Goal: Find specific page/section: Find specific page/section

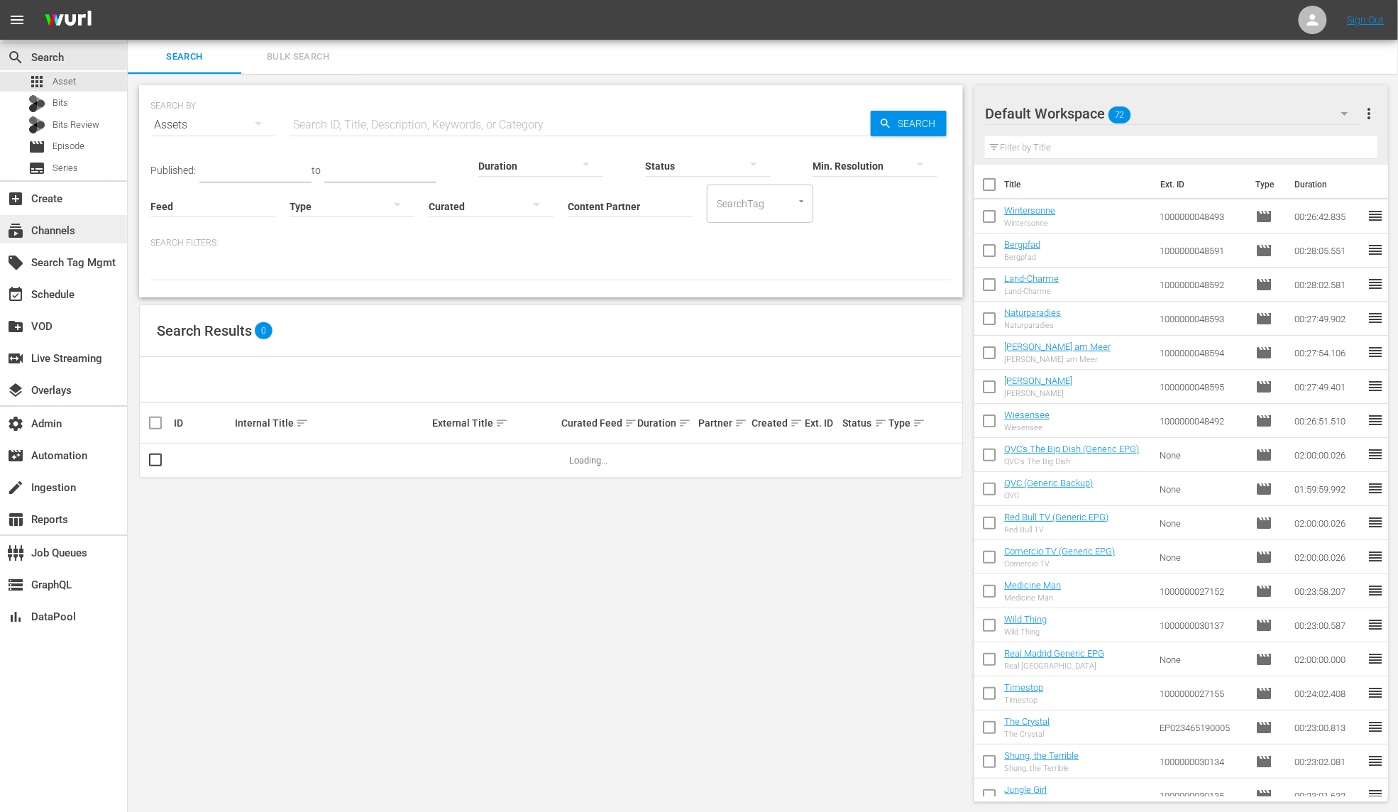
click at [81, 230] on div "subscriptions Channels" at bounding box center [63, 229] width 127 height 28
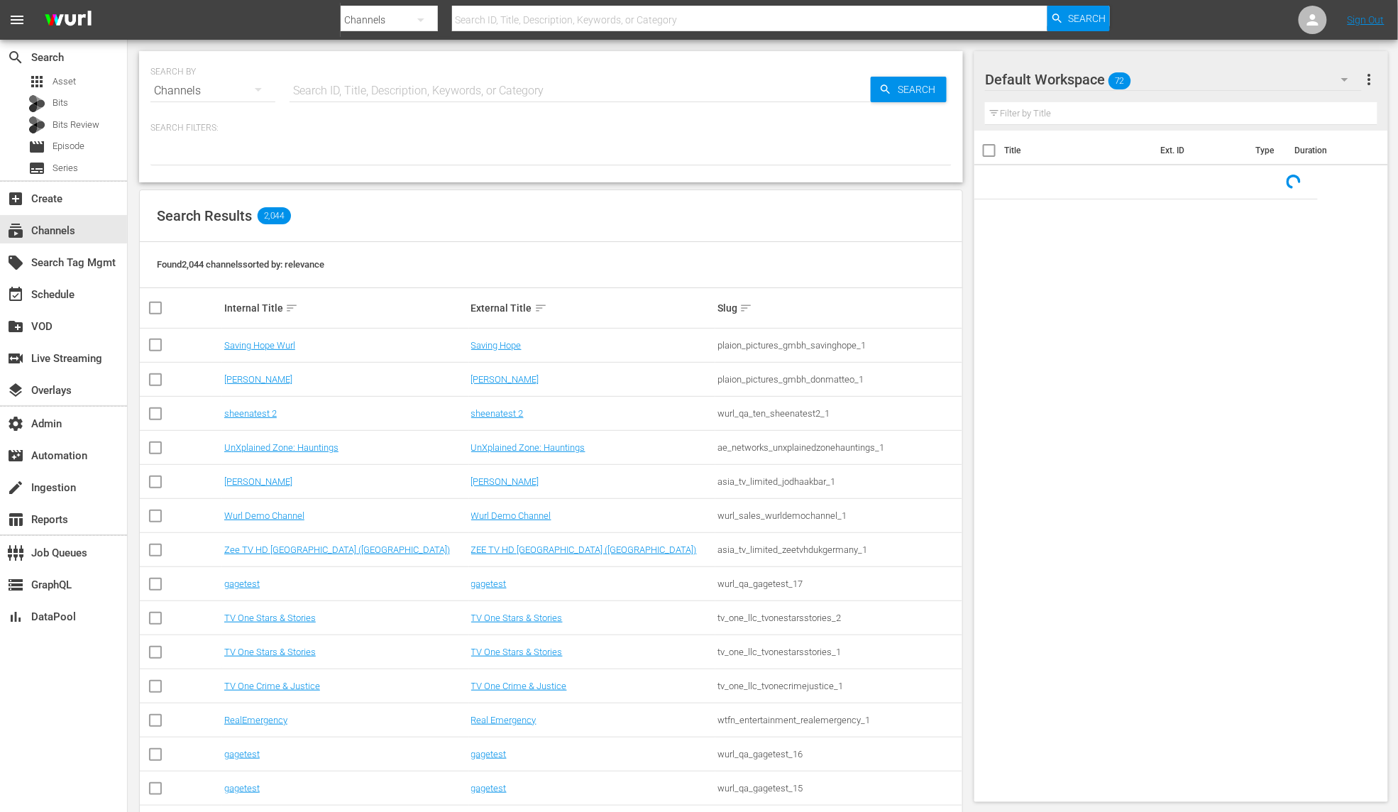
click at [341, 95] on input "text" at bounding box center [580, 91] width 581 height 34
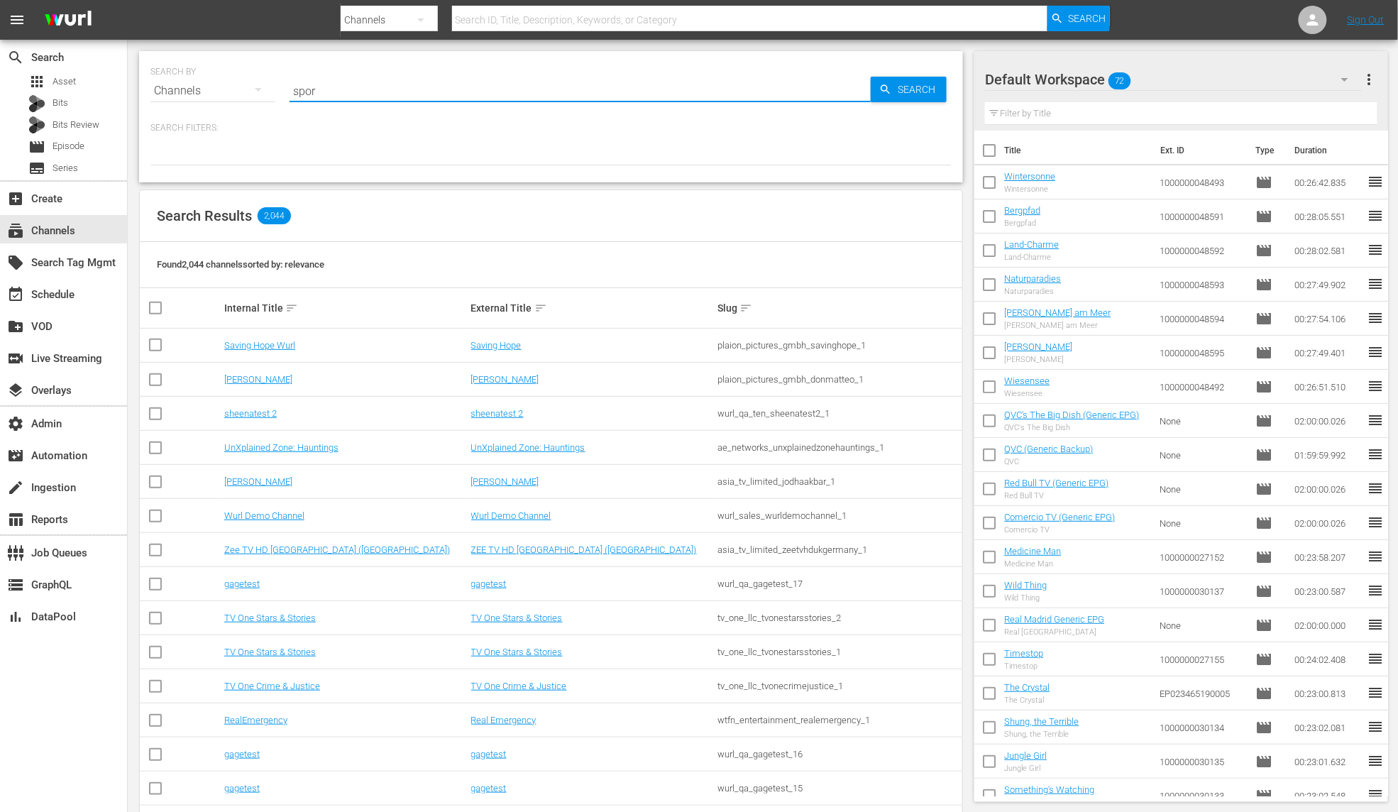
type input "sport"
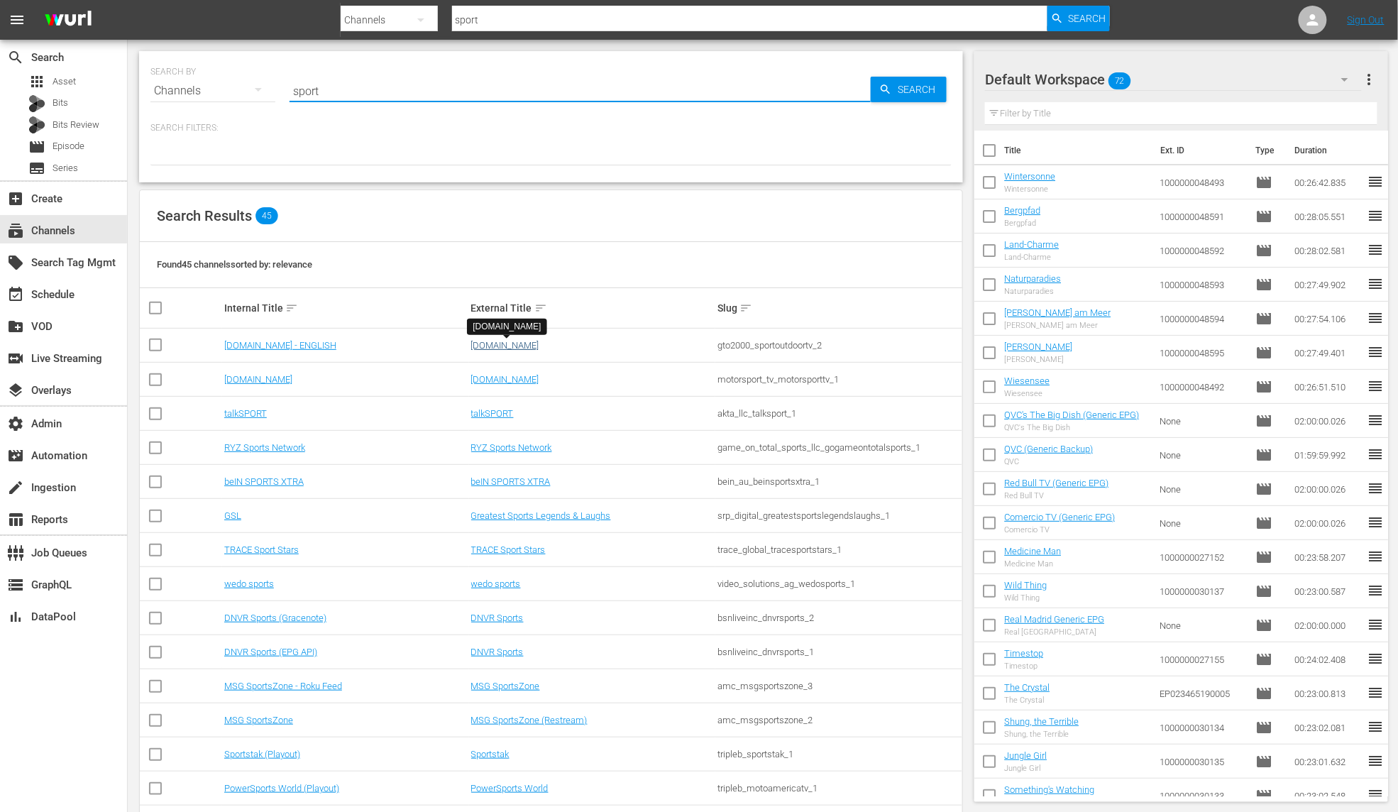
type input "sport"
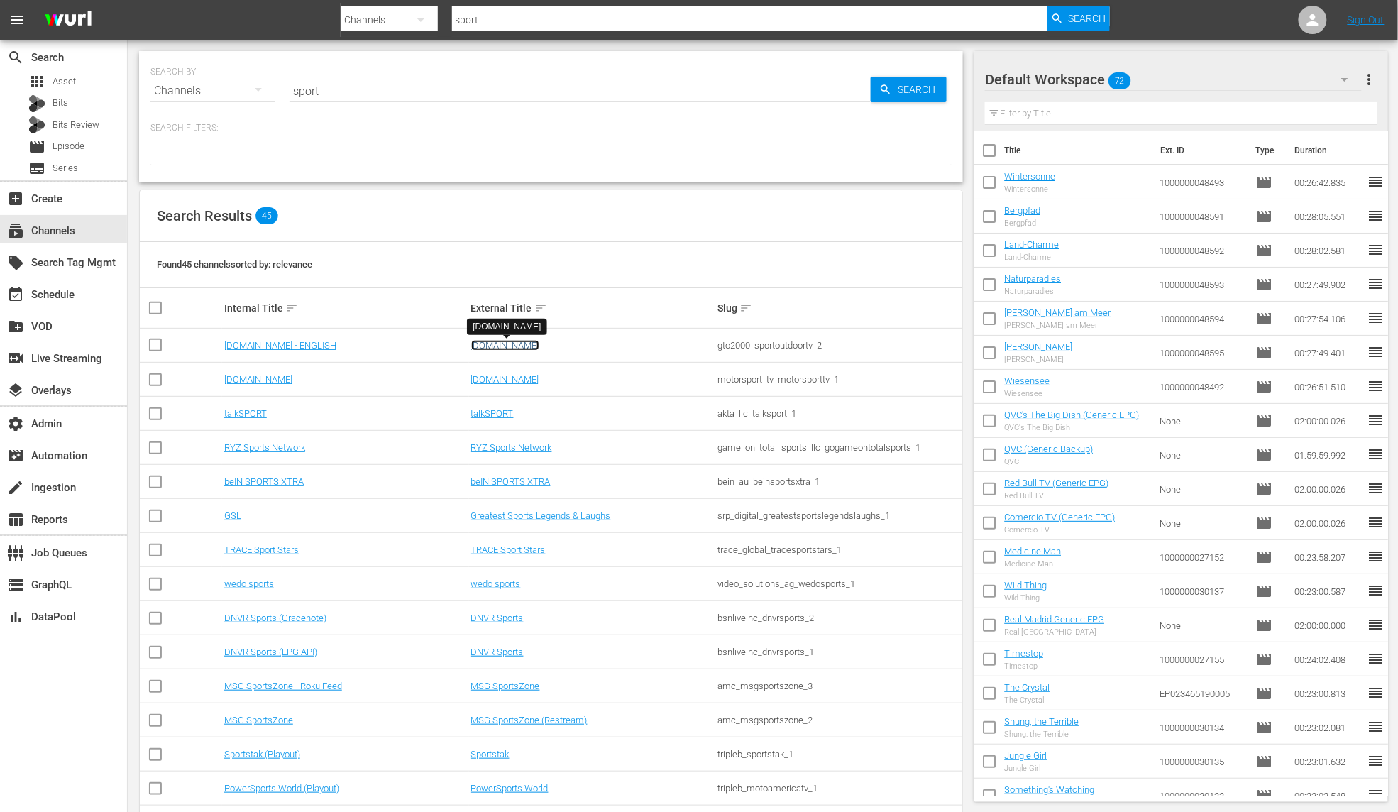
click at [511, 348] on link "SportOutdoor.TV" at bounding box center [505, 345] width 68 height 11
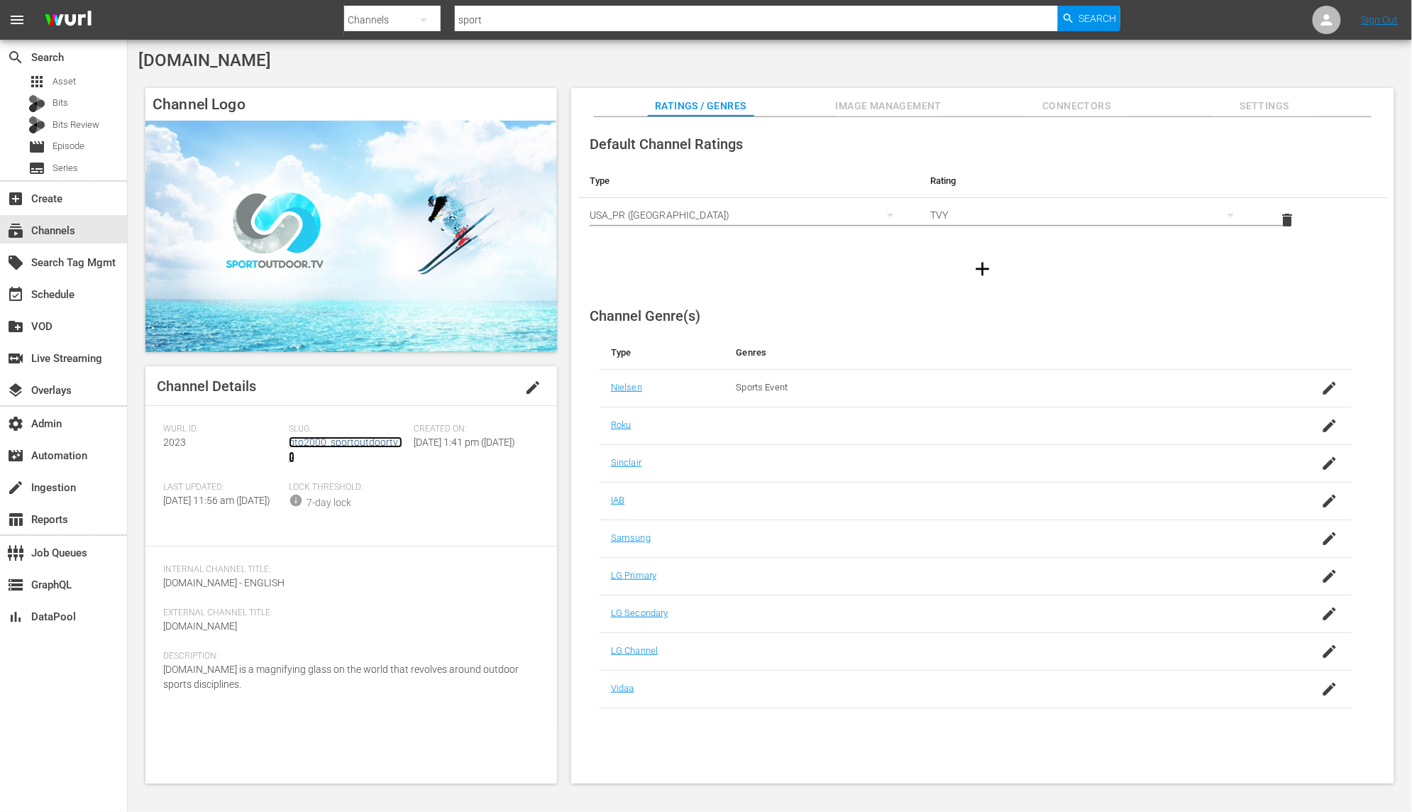
click at [337, 445] on link "gto2000_sportoutdoortv_2" at bounding box center [346, 449] width 114 height 26
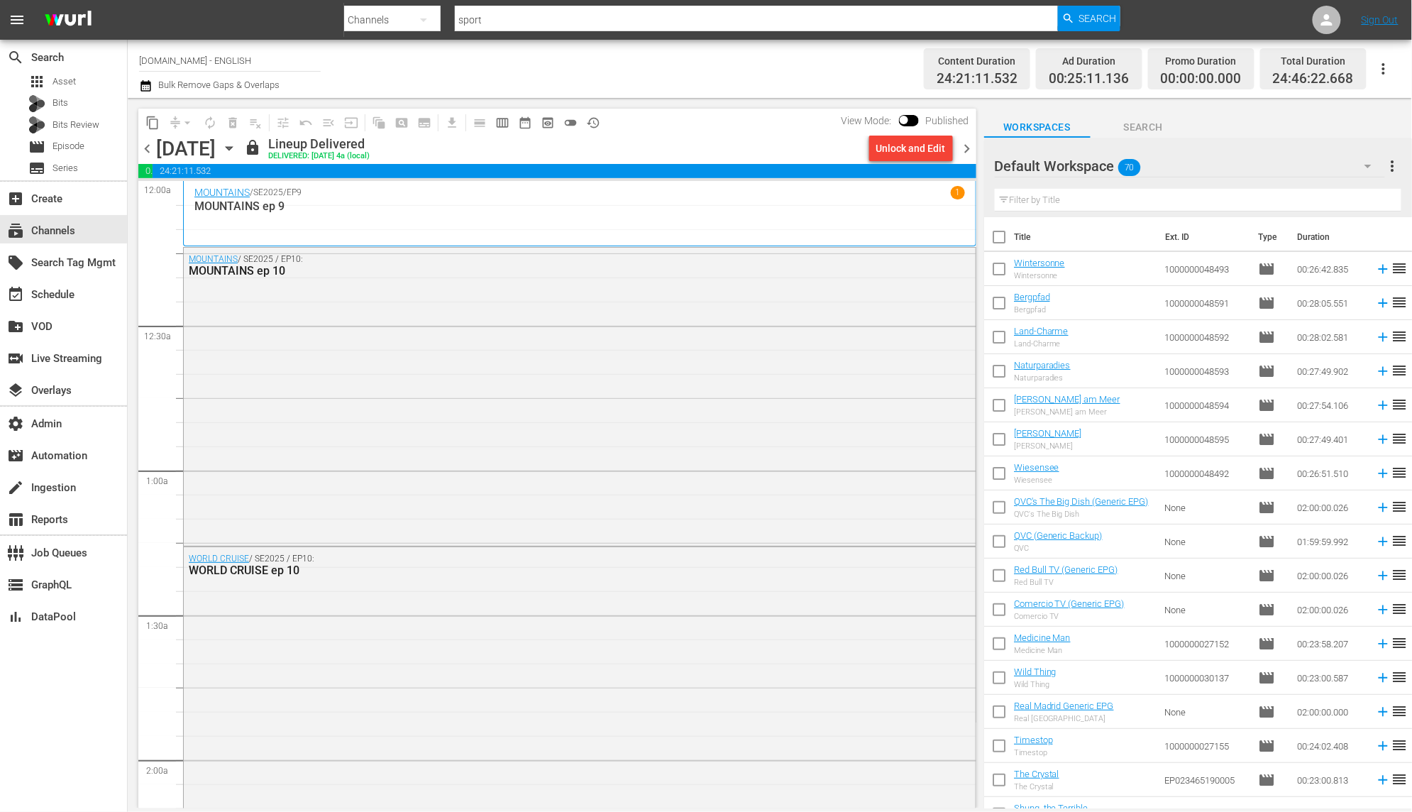
click at [237, 150] on icon "button" at bounding box center [229, 149] width 16 height 16
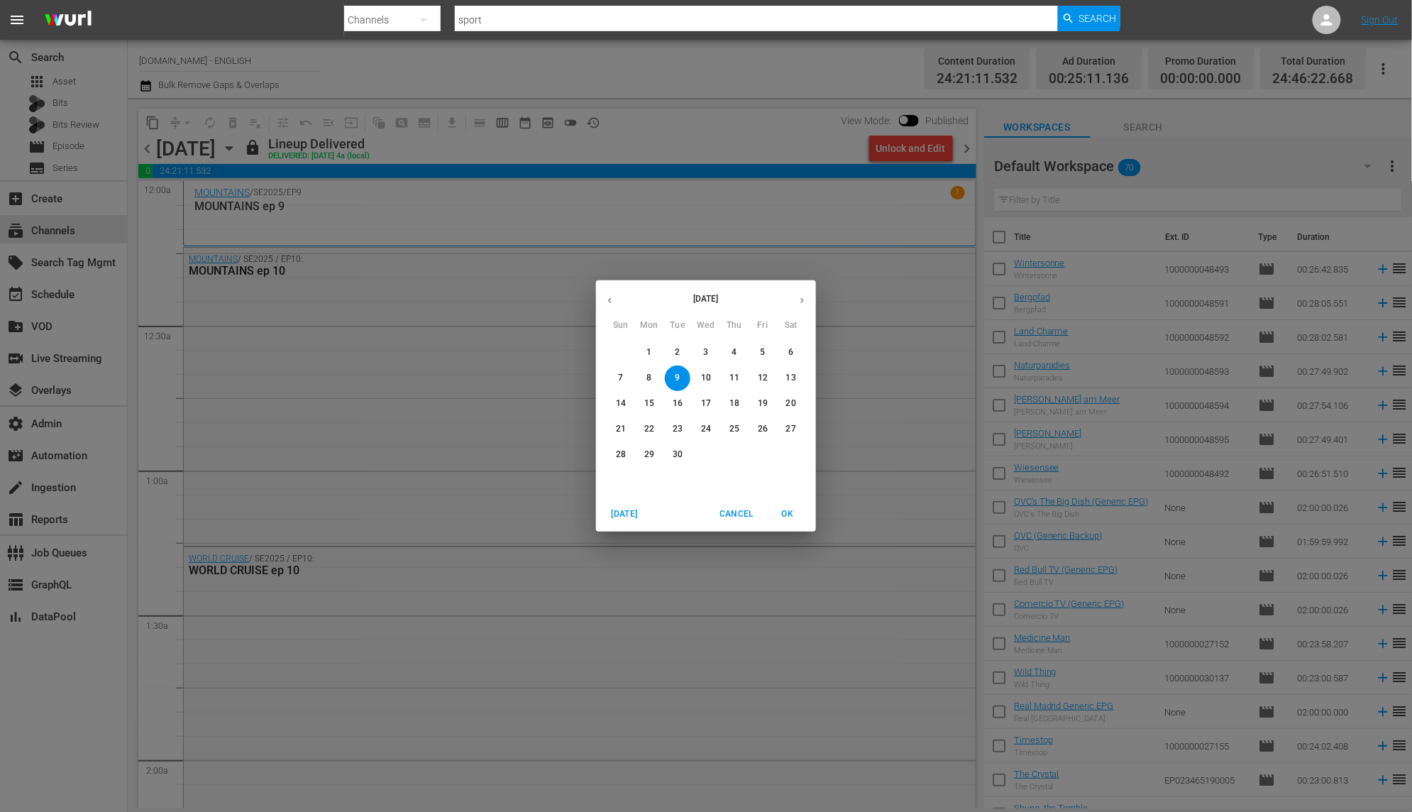
click at [732, 380] on p "11" at bounding box center [734, 378] width 10 height 12
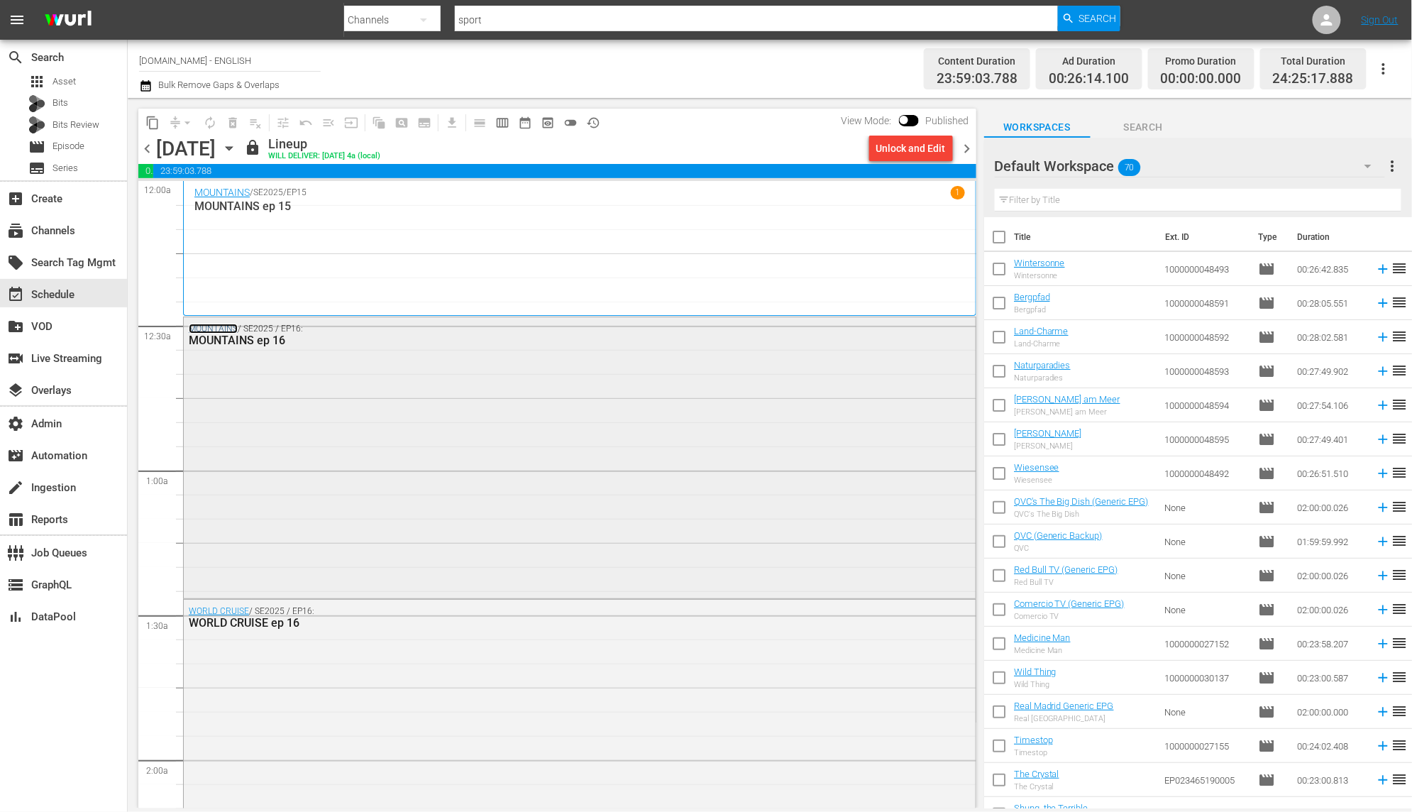
click at [229, 325] on link "MOUNTAINS" at bounding box center [213, 329] width 49 height 10
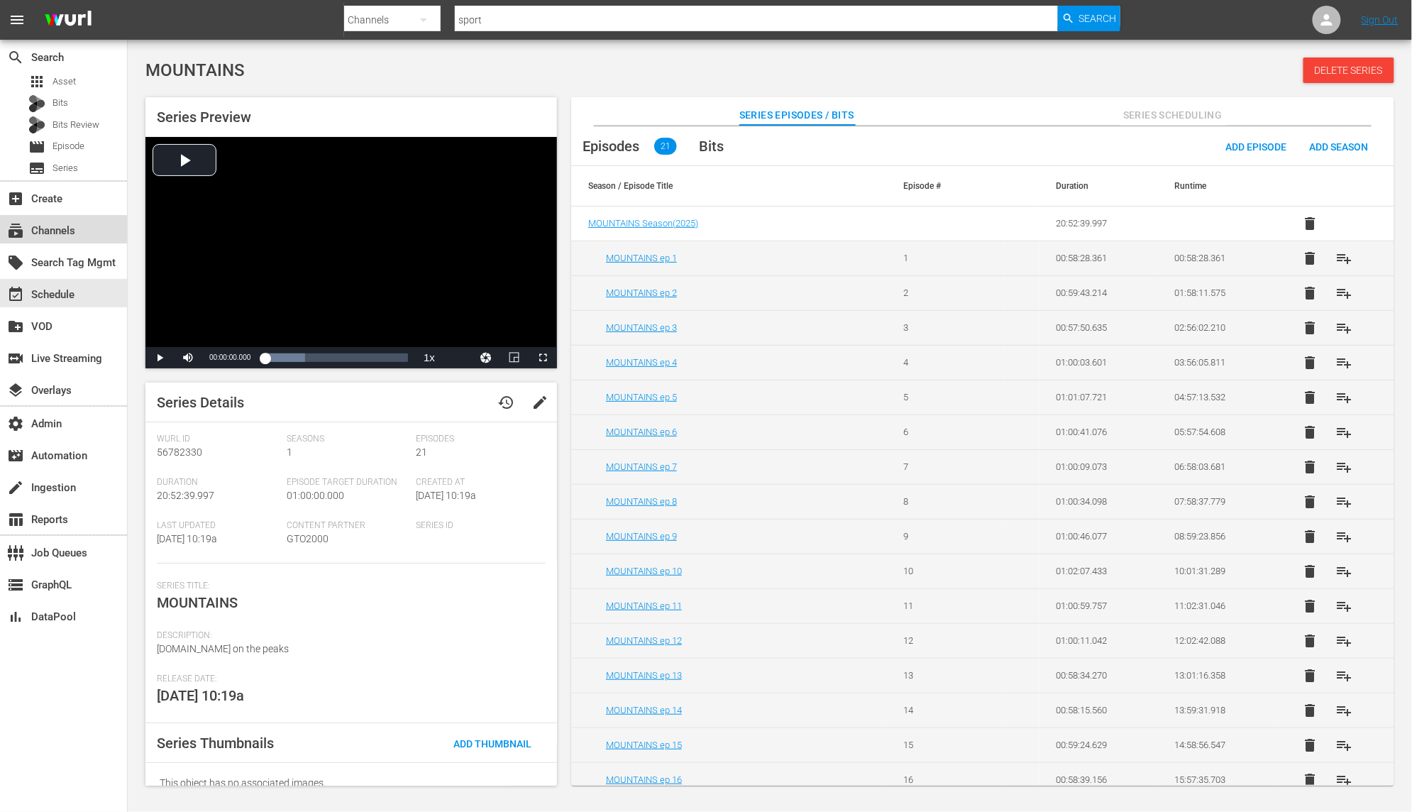
click at [82, 229] on div "subscriptions Channels" at bounding box center [63, 229] width 127 height 28
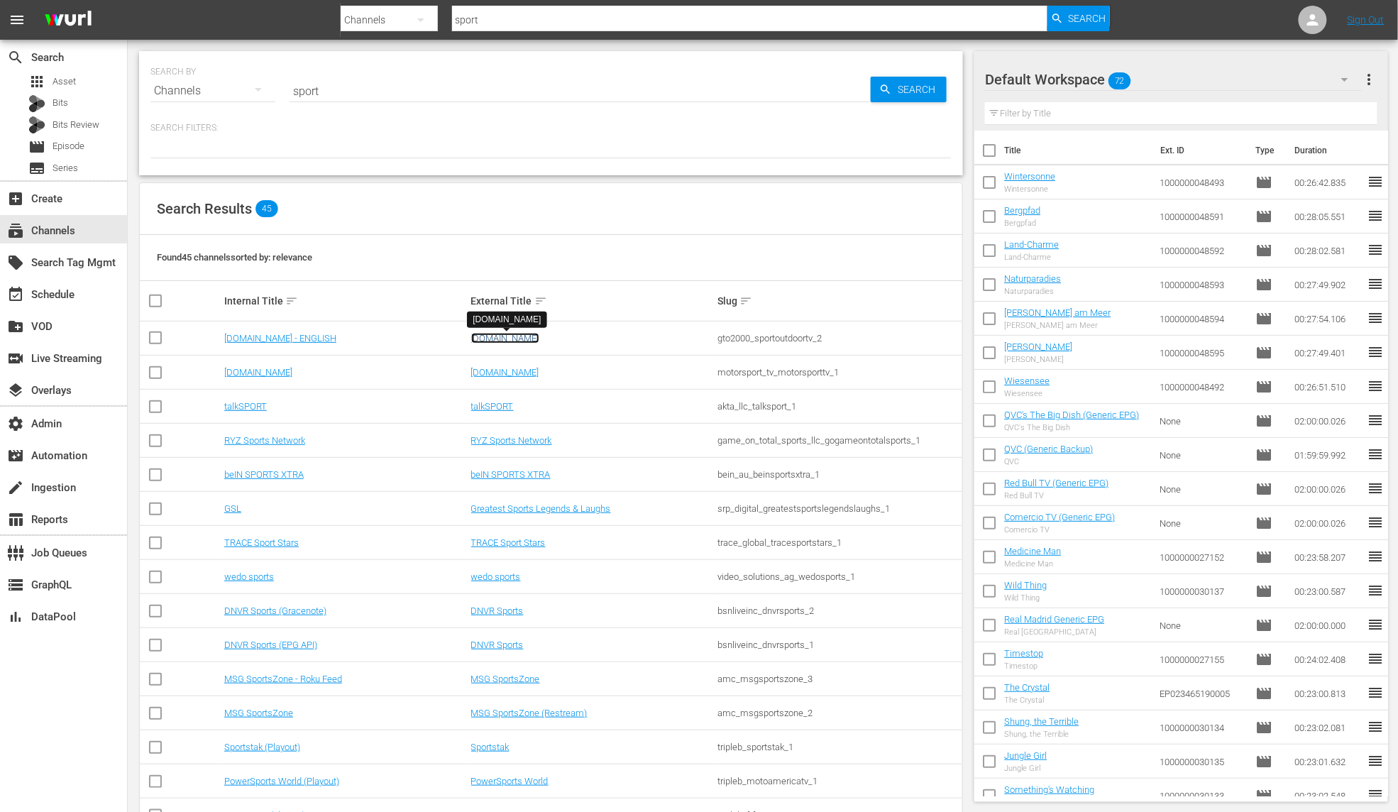
click at [499, 343] on link "SportOutdoor.TV" at bounding box center [505, 338] width 68 height 11
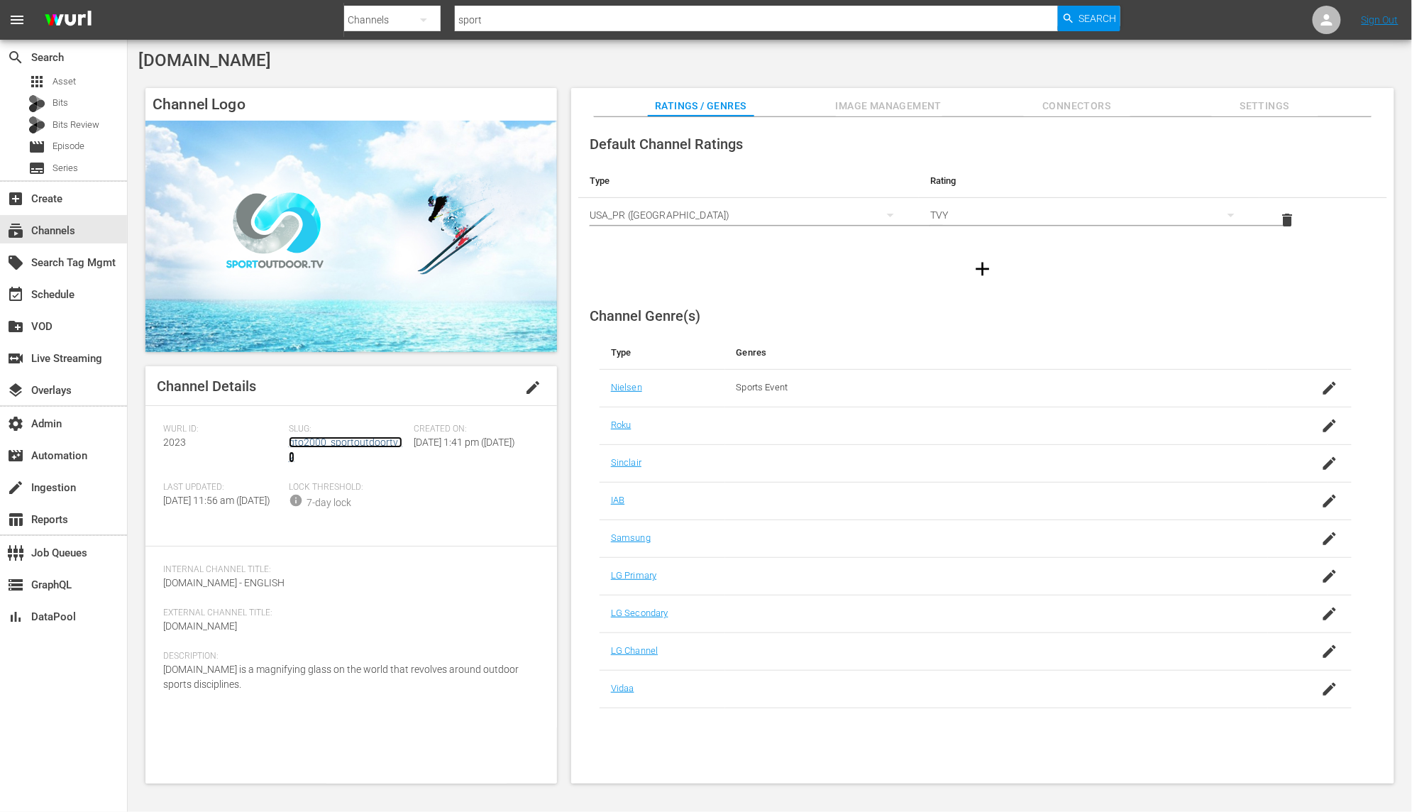
click at [373, 439] on link "gto2000_sportoutdoortv_2" at bounding box center [346, 449] width 114 height 26
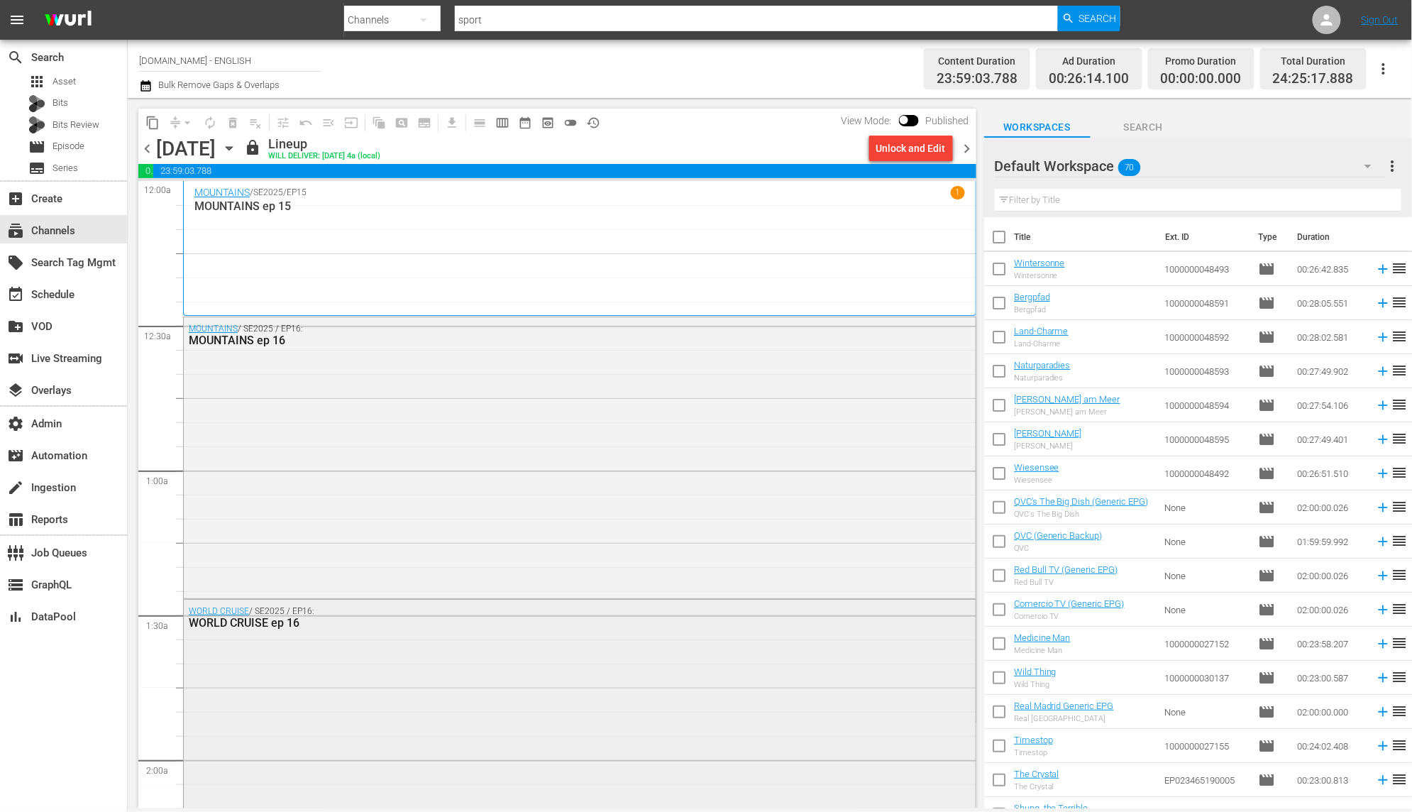
click at [432, 617] on div "WORLD CRUISE ep 16" at bounding box center [541, 622] width 704 height 13
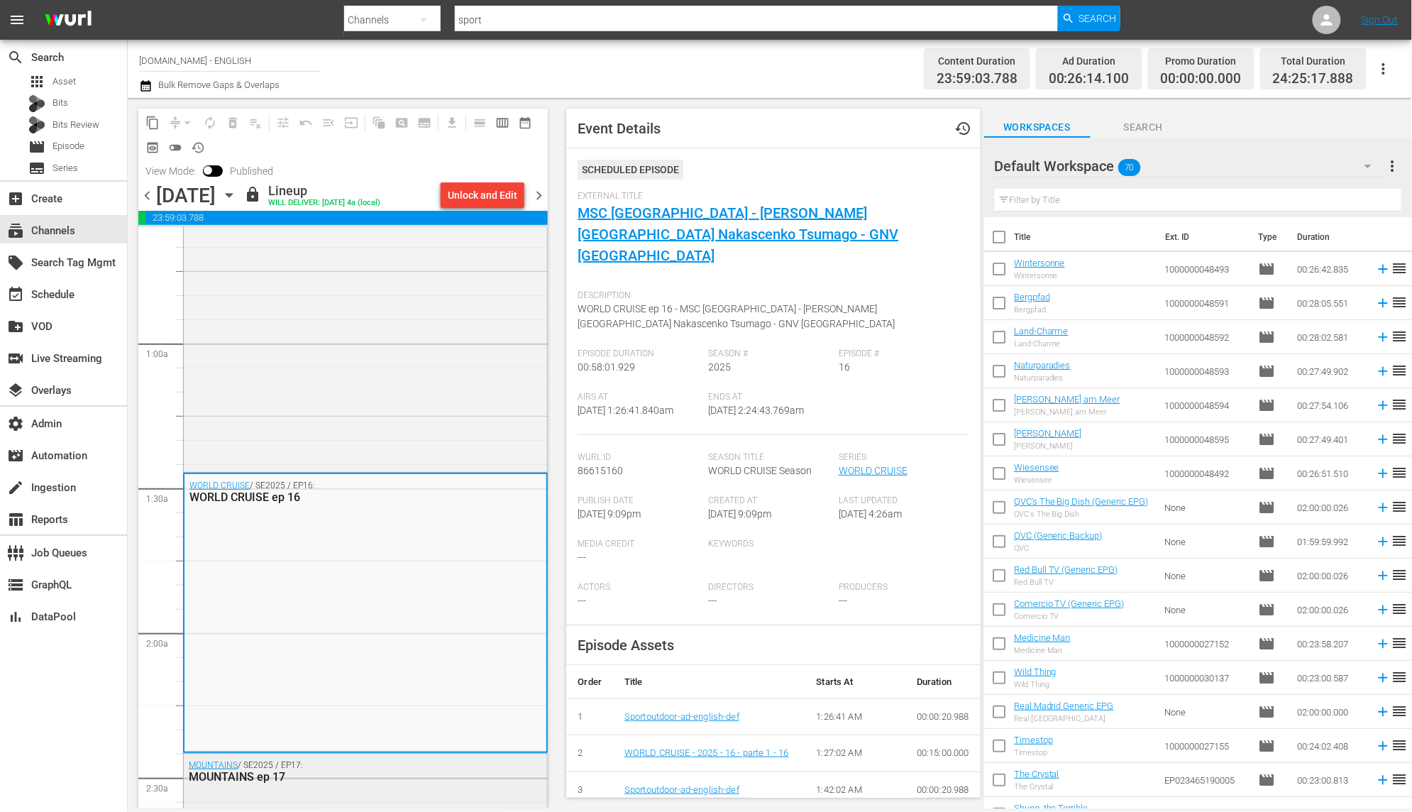
scroll to position [174, 0]
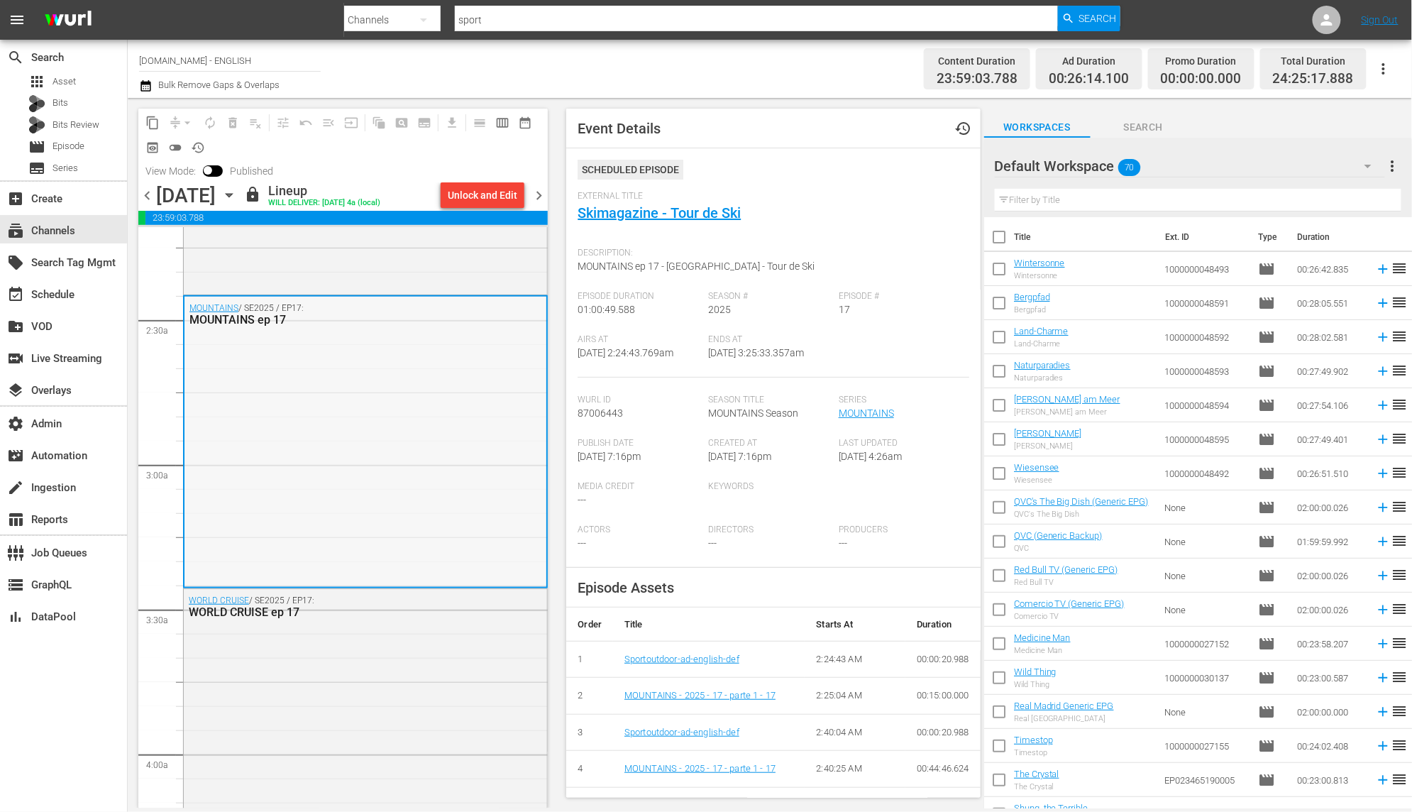
scroll to position [693, 0]
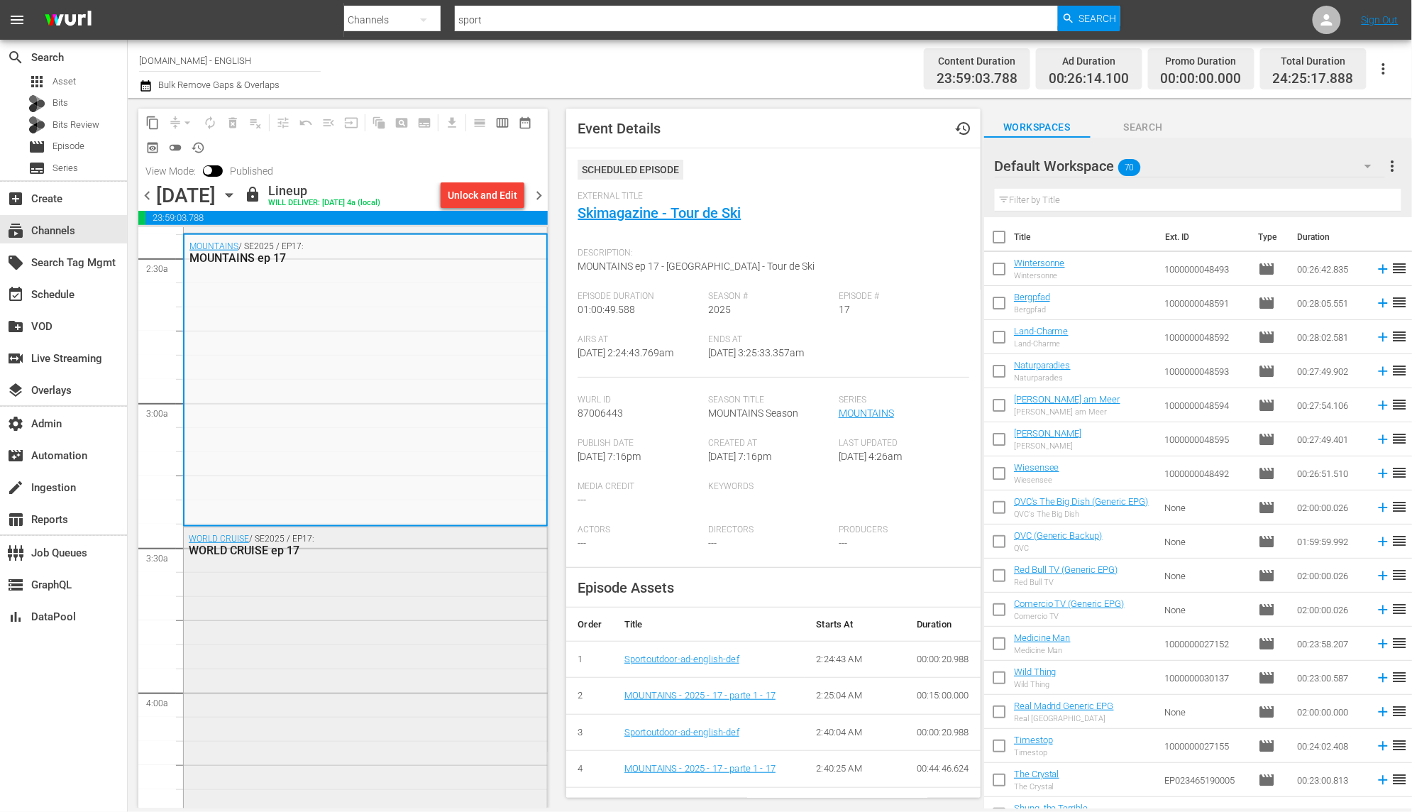
click at [436, 619] on div "WORLD CRUISE / SE2025 / EP17: WORLD CRUISE ep 17" at bounding box center [365, 668] width 363 height 282
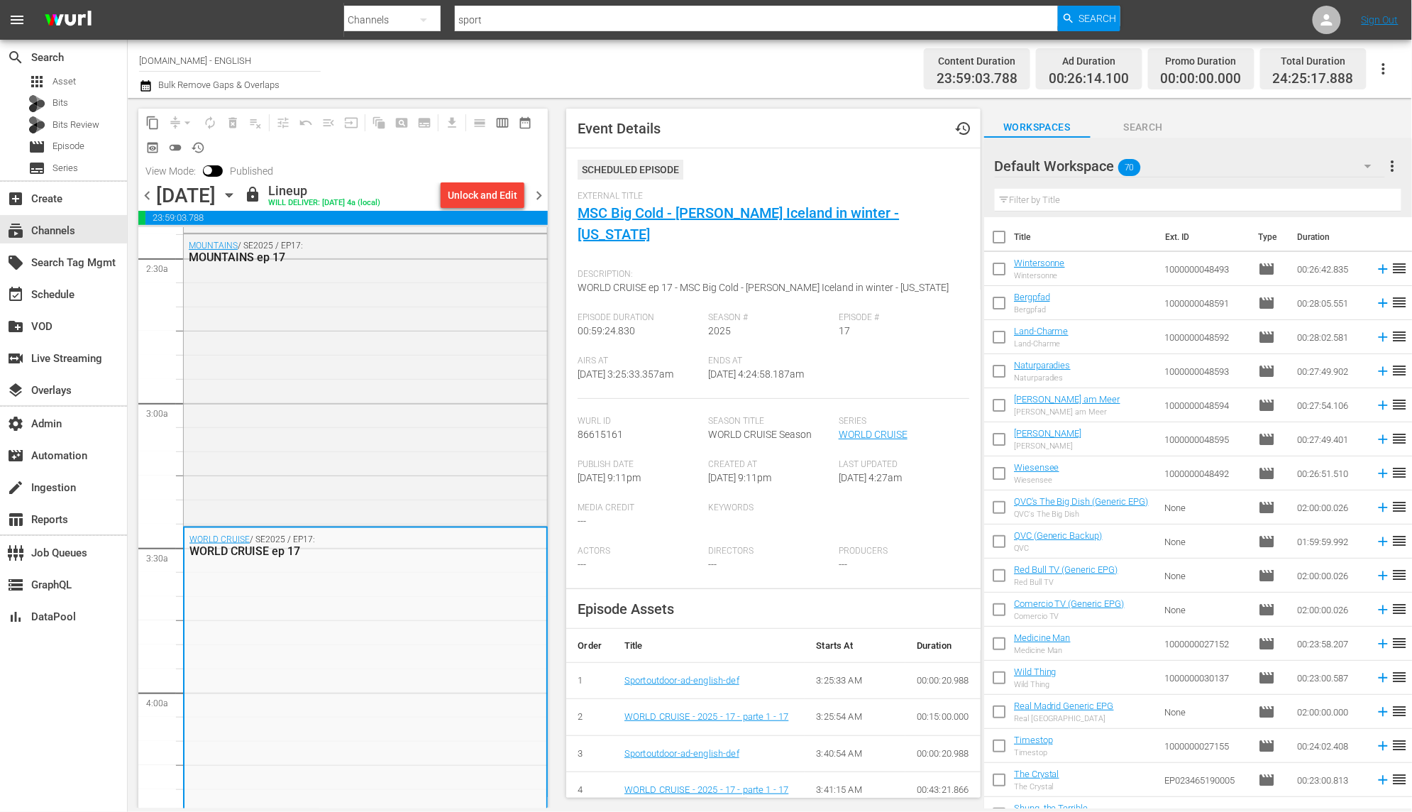
scroll to position [4, 0]
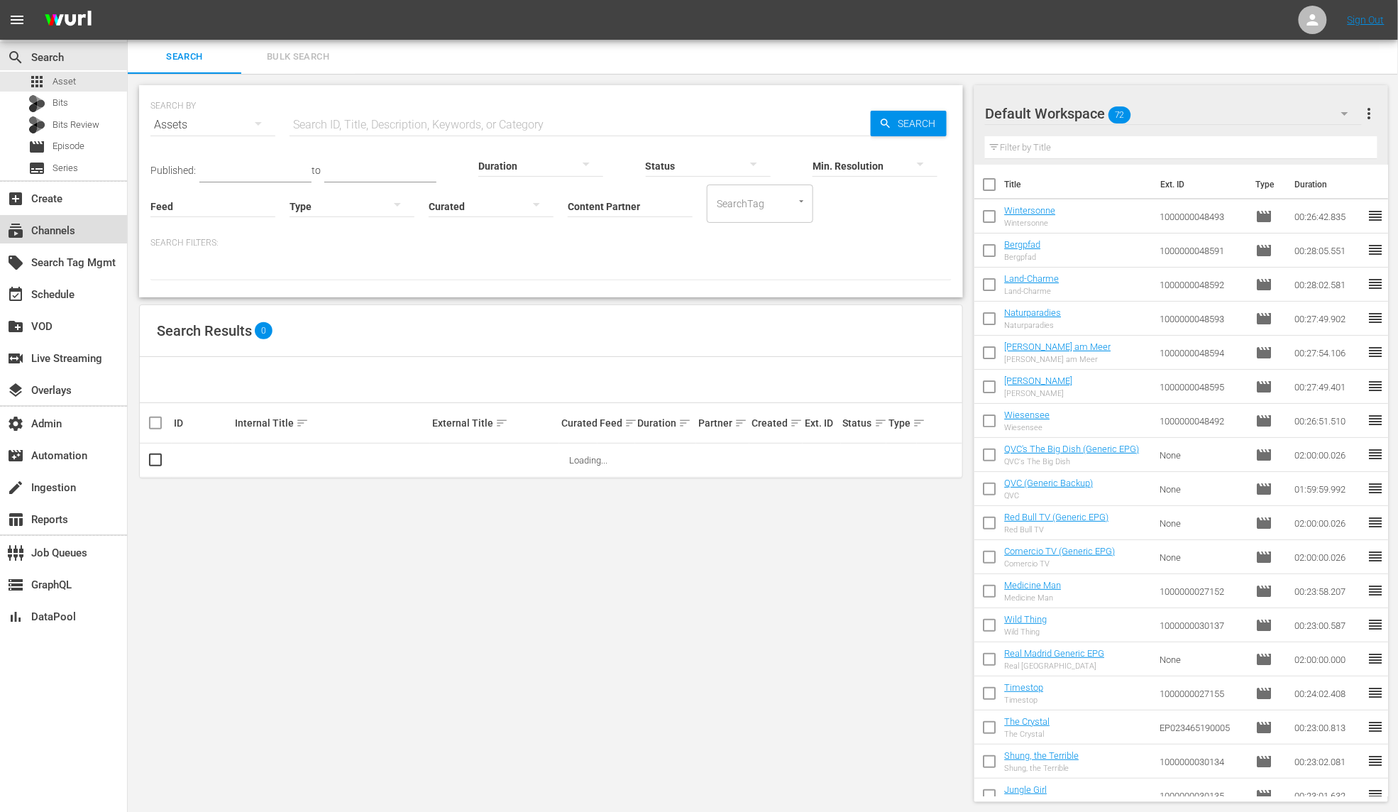
click at [47, 225] on div "subscriptions Channels" at bounding box center [39, 228] width 79 height 13
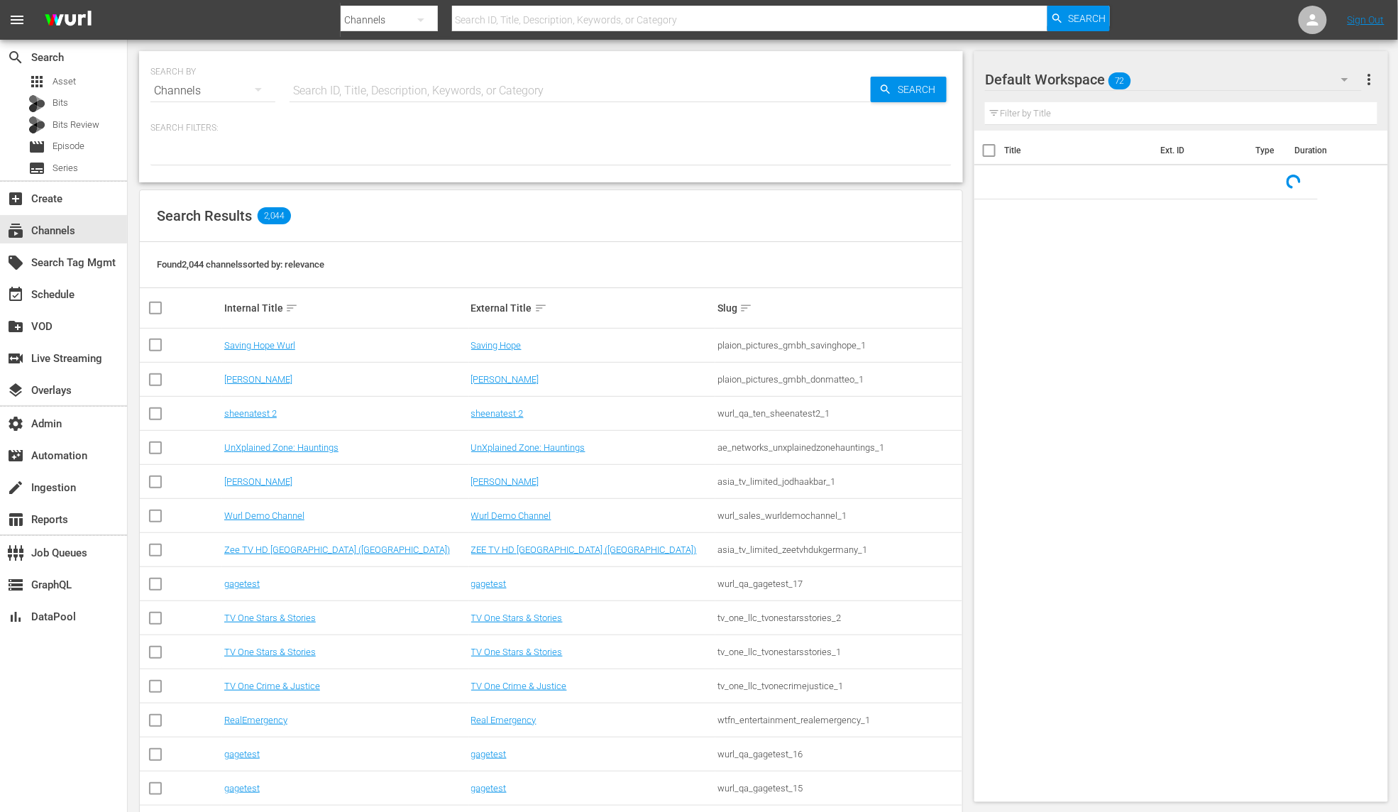
click at [375, 82] on input "text" at bounding box center [580, 91] width 581 height 34
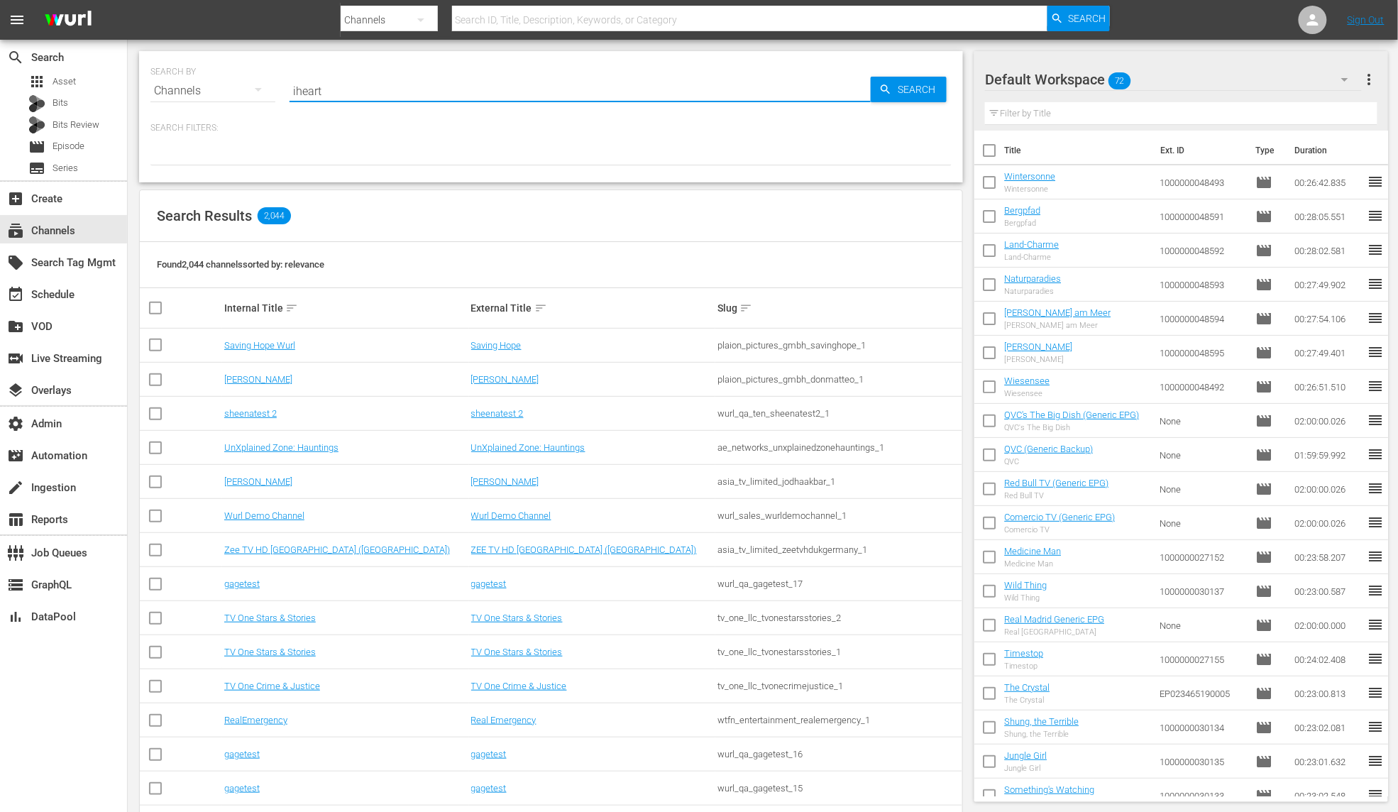
type input "iheart"
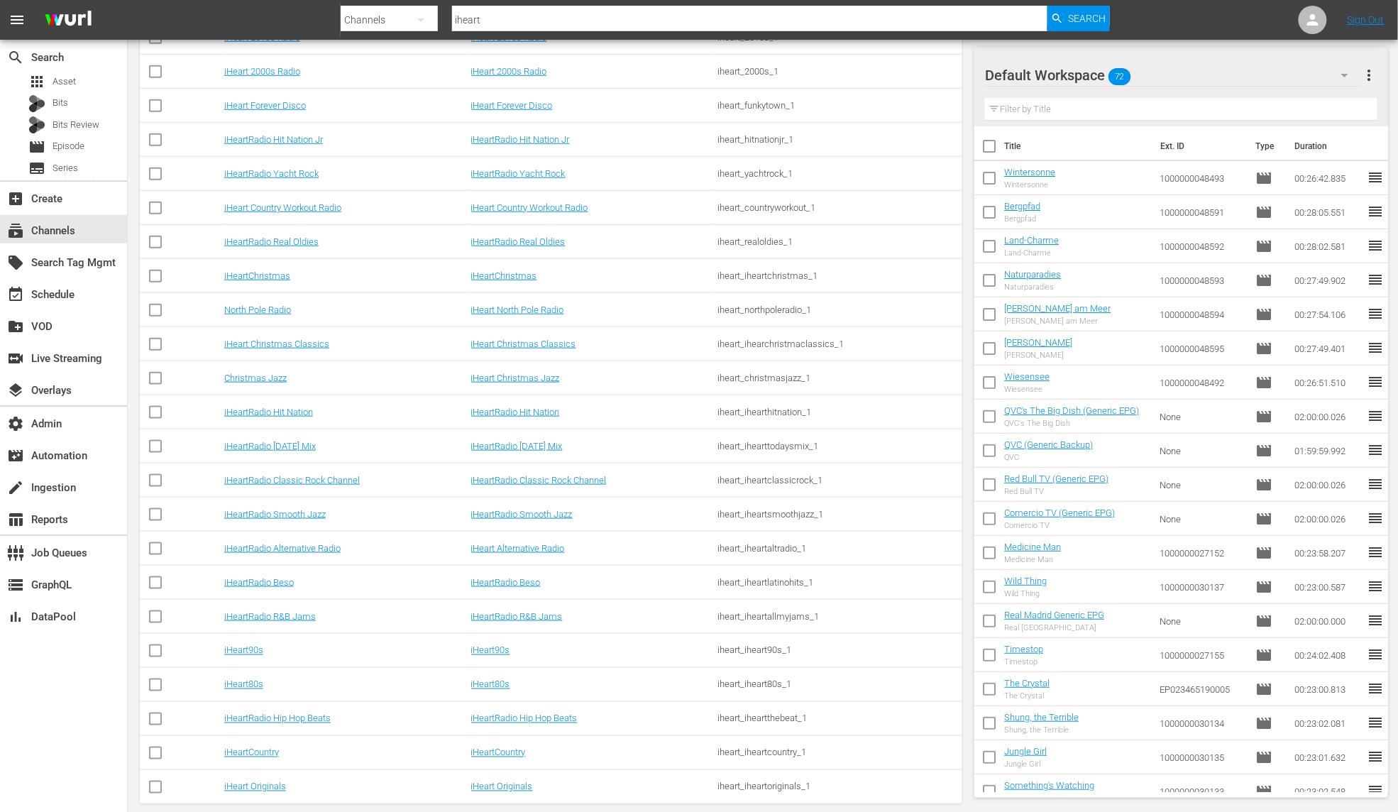
scroll to position [412, 0]
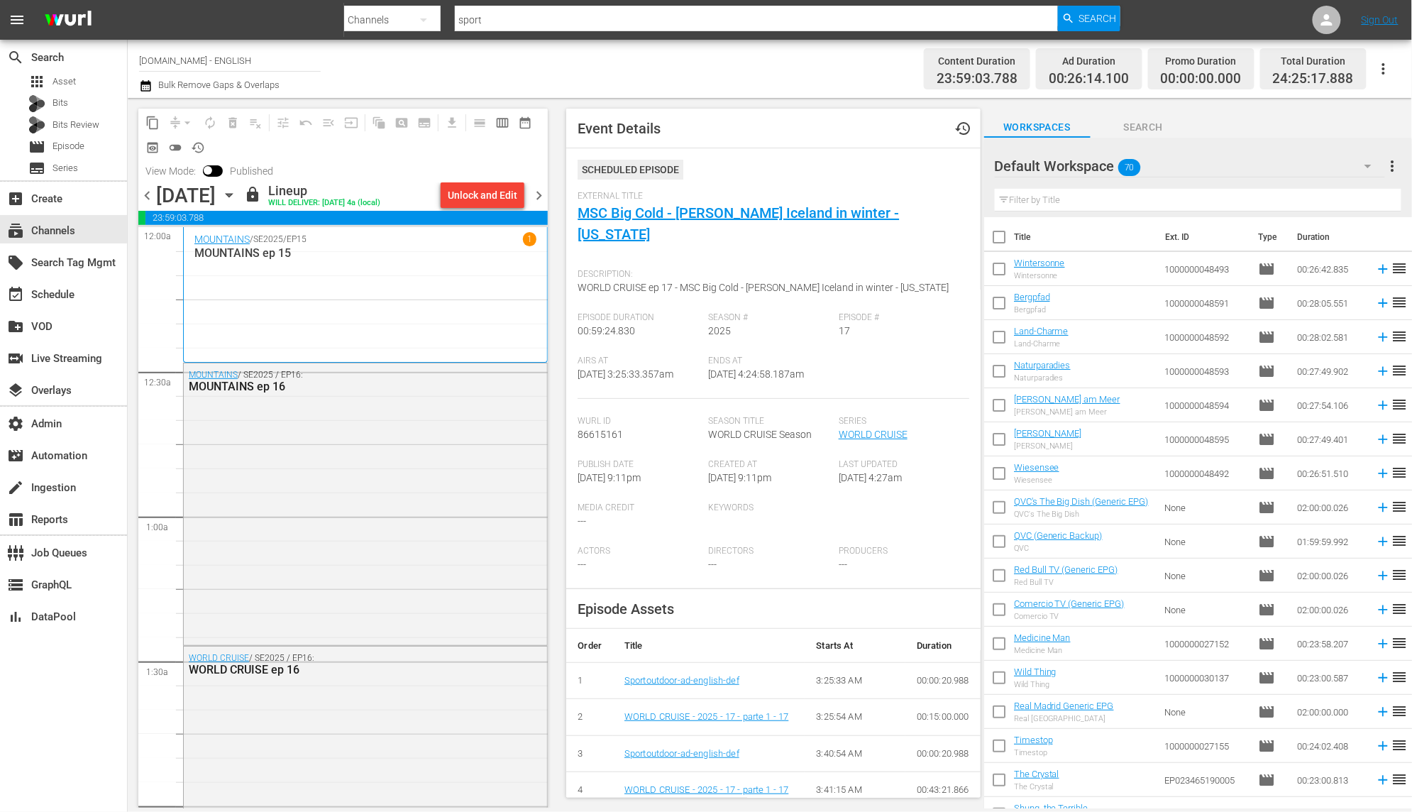
scroll to position [4, 0]
